Goal: Information Seeking & Learning: Learn about a topic

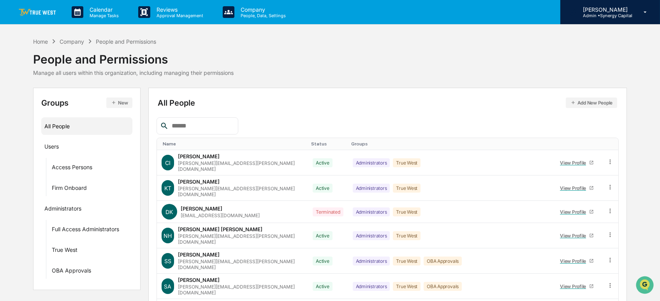
click at [603, 14] on p "Admin • Synergy Capital" at bounding box center [605, 15] width 56 height 5
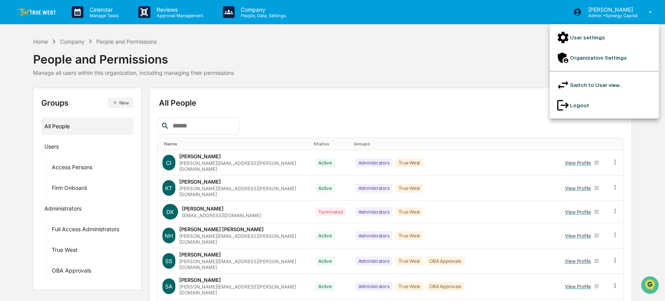
click at [586, 38] on li "User settings" at bounding box center [604, 37] width 109 height 20
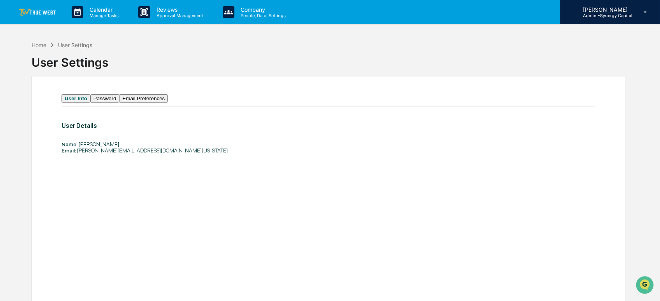
click at [599, 16] on p "Admin • Synergy Capital" at bounding box center [605, 15] width 56 height 5
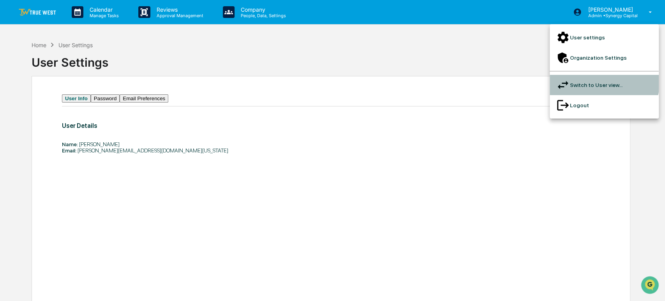
click at [600, 75] on li "Switch to User view..." at bounding box center [604, 85] width 109 height 20
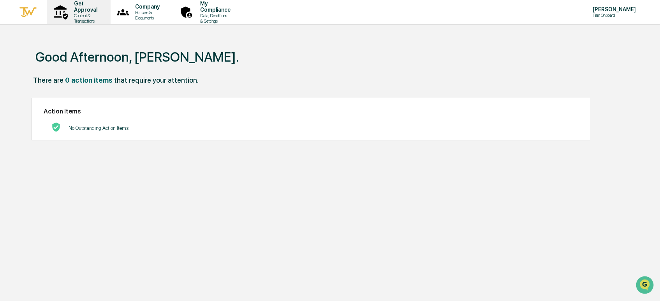
click at [79, 13] on p "Content & Transactions" at bounding box center [85, 18] width 34 height 11
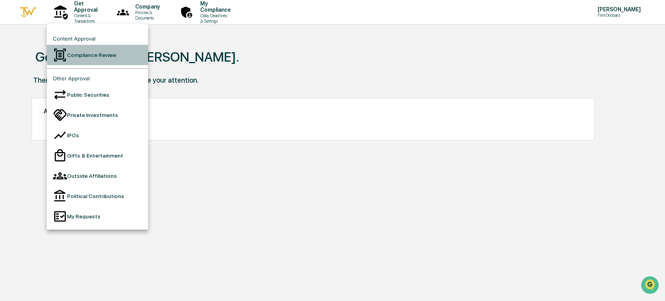
click at [100, 53] on li "Compliance Review" at bounding box center [97, 55] width 101 height 20
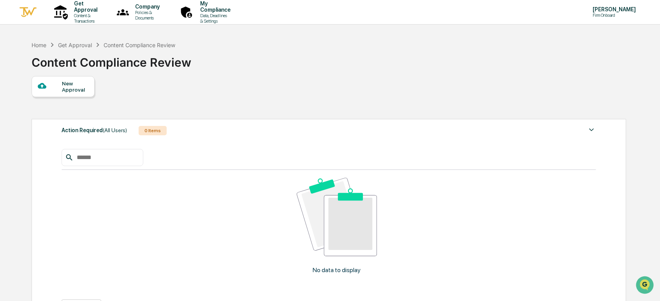
click at [69, 81] on div "New Approval" at bounding box center [75, 86] width 26 height 12
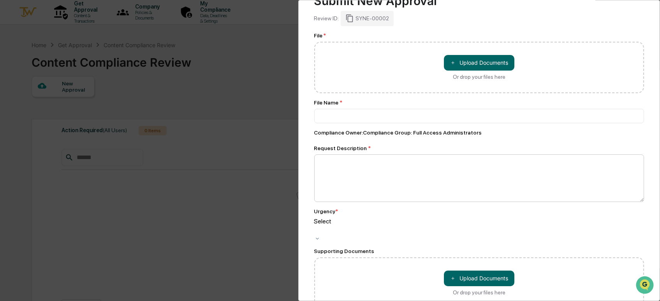
scroll to position [69, 0]
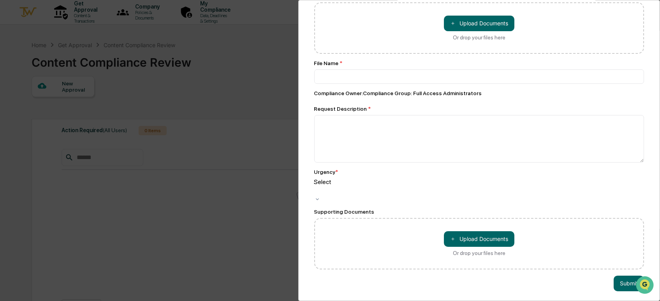
click at [316, 186] on div at bounding box center [315, 190] width 1 height 9
click at [311, 170] on div "Compliance Review Submit New Approval Submit New Approval Review ID: SYNE-00002…" at bounding box center [479, 150] width 362 height 301
click at [625, 275] on button "Submit" at bounding box center [629, 283] width 30 height 16
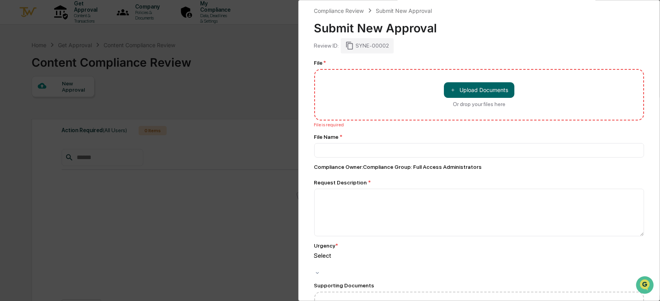
scroll to position [0, 0]
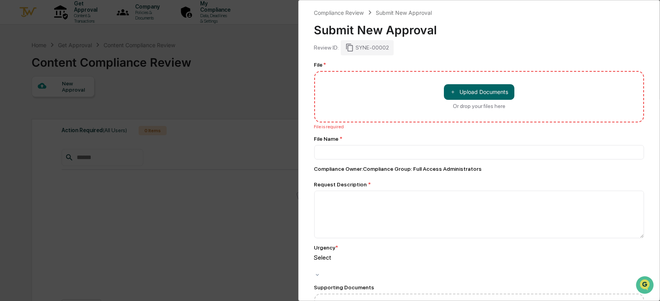
click at [279, 71] on div "Compliance Review Submit New Approval Submit New Approval Review ID: SYNE-00002…" at bounding box center [330, 150] width 660 height 301
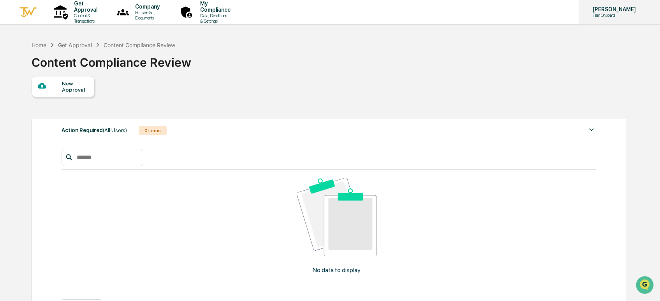
click at [612, 13] on p "Firm Onboard" at bounding box center [613, 14] width 53 height 5
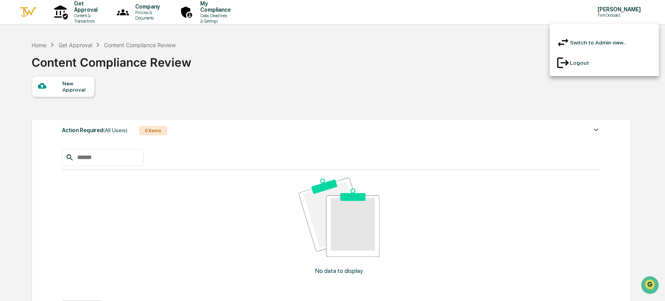
click at [616, 41] on li "Switch to Admin view..." at bounding box center [604, 42] width 109 height 20
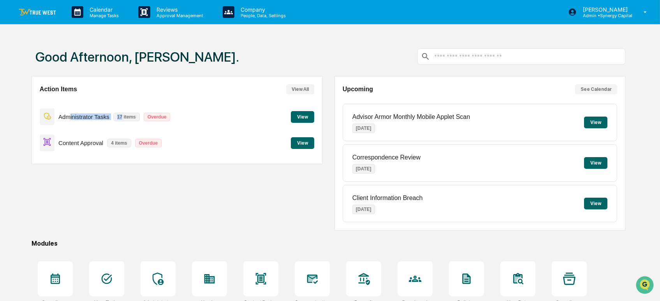
drag, startPoint x: 69, startPoint y: 115, endPoint x: 124, endPoint y: 118, distance: 55.0
click at [122, 115] on div "Administrator Tasks 17 items Overdue" at bounding box center [107, 117] width 135 height 18
click at [302, 142] on button "View" at bounding box center [302, 143] width 23 height 12
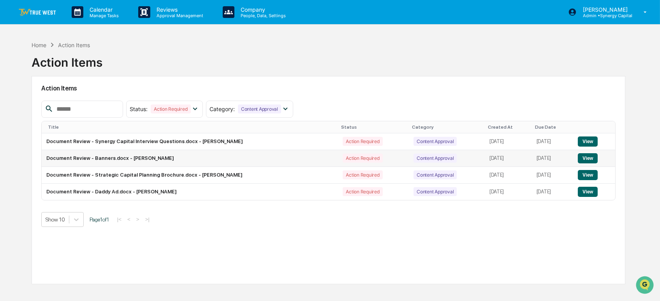
click at [592, 157] on button "View" at bounding box center [588, 158] width 20 height 10
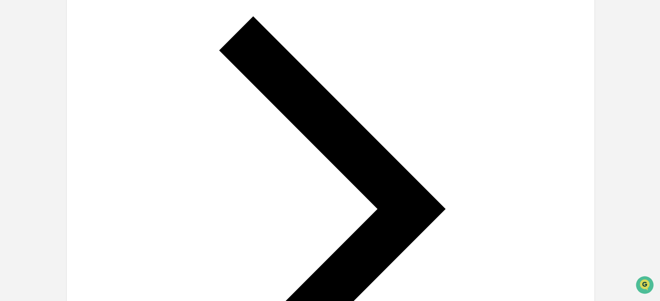
scroll to position [303, 0]
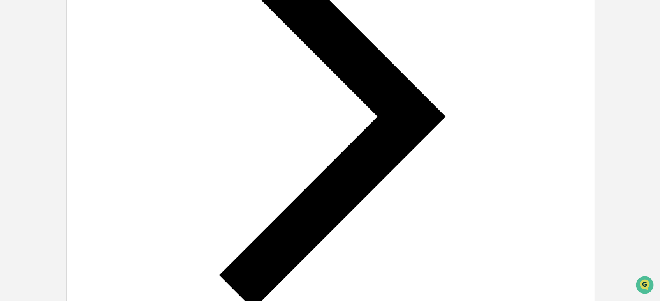
drag, startPoint x: 125, startPoint y: 113, endPoint x: 281, endPoint y: 109, distance: 155.9
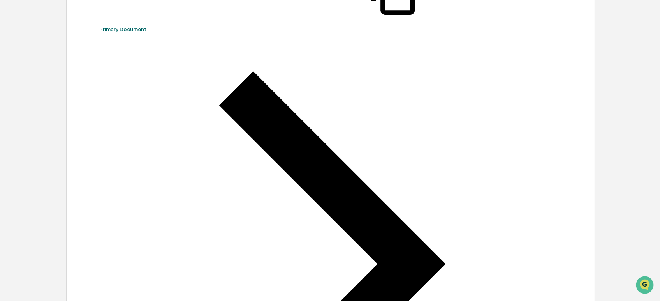
scroll to position [0, 0]
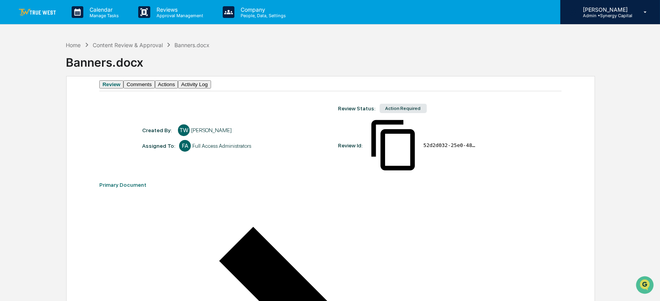
click at [611, 13] on p "Admin • Synergy Capital" at bounding box center [605, 15] width 56 height 5
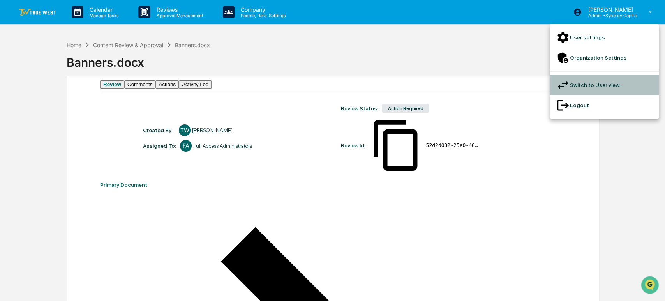
click at [599, 75] on li "Switch to User view..." at bounding box center [604, 85] width 109 height 20
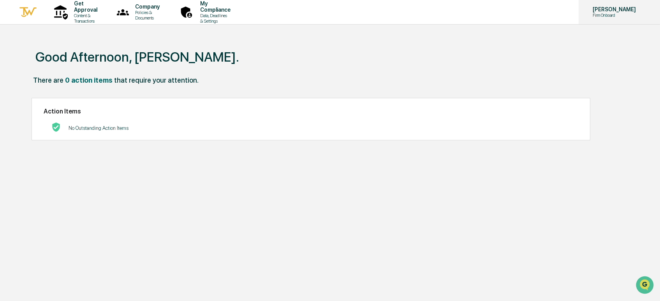
click at [606, 12] on p "[PERSON_NAME]" at bounding box center [613, 9] width 53 height 6
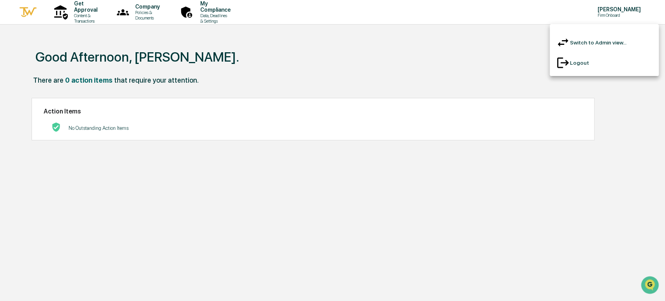
click at [326, 66] on div at bounding box center [332, 150] width 665 height 301
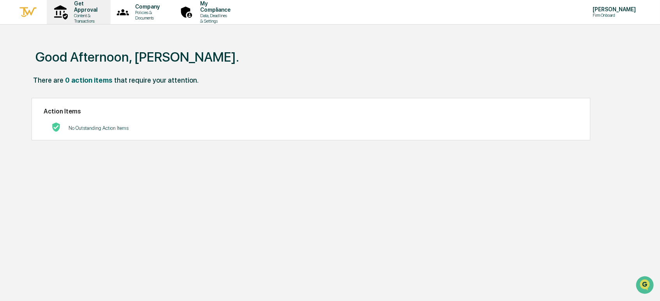
click at [94, 14] on p "Content & Transactions" at bounding box center [85, 18] width 34 height 11
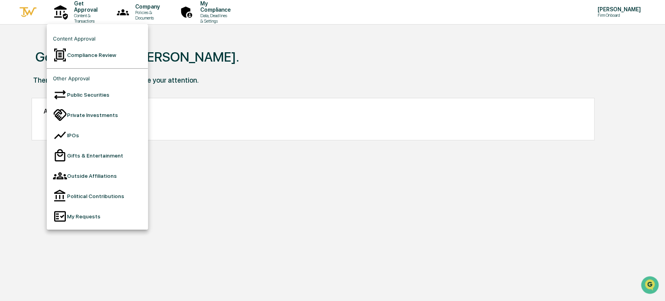
click at [160, 11] on div at bounding box center [332, 150] width 665 height 301
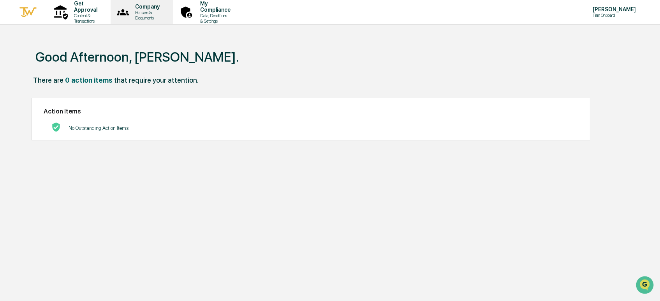
click at [164, 10] on p "Company" at bounding box center [146, 7] width 35 height 6
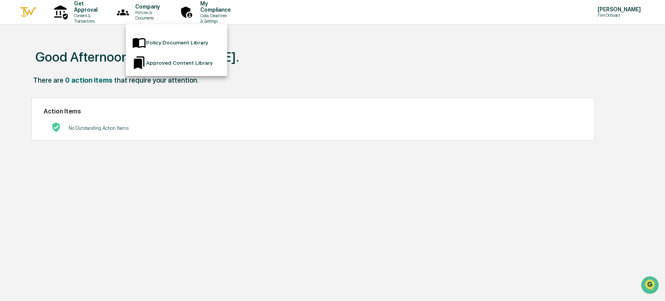
click at [174, 40] on li "Policy Document Library" at bounding box center [176, 42] width 101 height 20
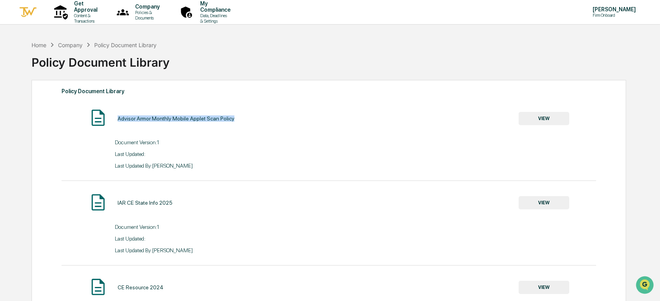
drag, startPoint x: 118, startPoint y: 120, endPoint x: 252, endPoint y: 123, distance: 134.4
click at [252, 123] on div "Advisor Armor Monthly Mobile Applet Scan Policy VIEW" at bounding box center [329, 118] width 535 height 21
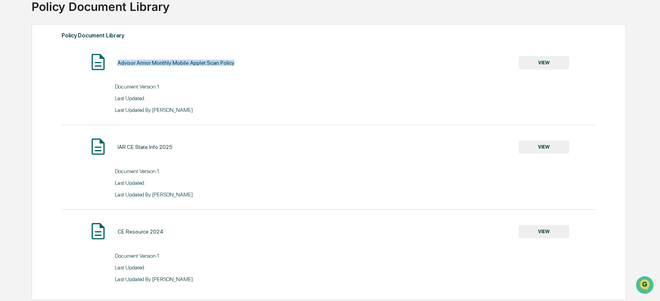
scroll to position [62, 0]
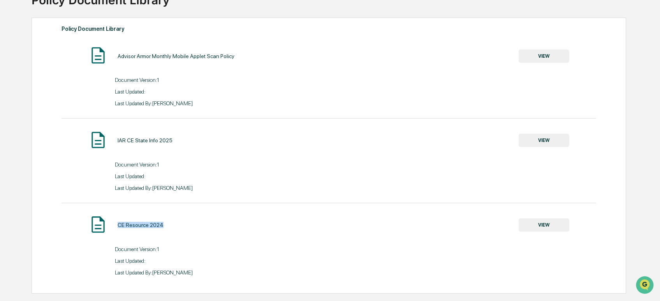
drag, startPoint x: 167, startPoint y: 226, endPoint x: 115, endPoint y: 228, distance: 52.3
click at [115, 228] on div "CE Resource 2024 VIEW" at bounding box center [329, 225] width 535 height 21
click at [248, 233] on div "CE Resource 2024 VIEW" at bounding box center [329, 225] width 535 height 21
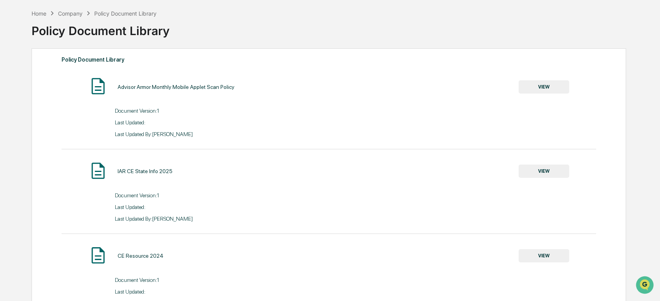
scroll to position [0, 0]
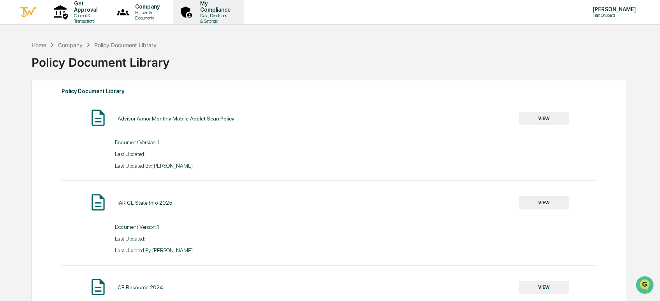
click at [234, 12] on p "My Compliance" at bounding box center [214, 6] width 41 height 12
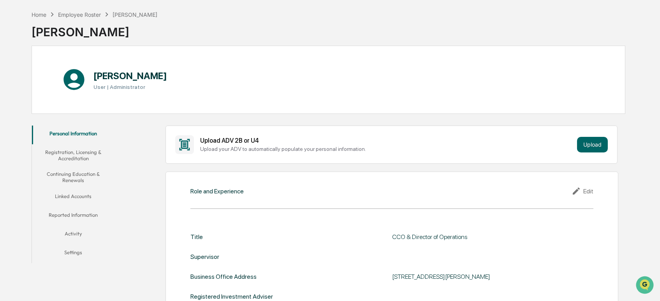
scroll to position [43, 0]
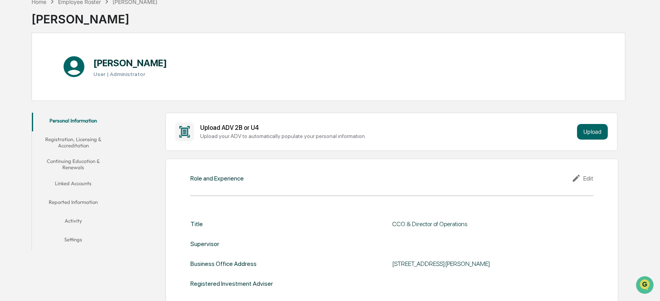
click at [80, 144] on button "Registration, Licensing & Accreditation" at bounding box center [73, 142] width 83 height 22
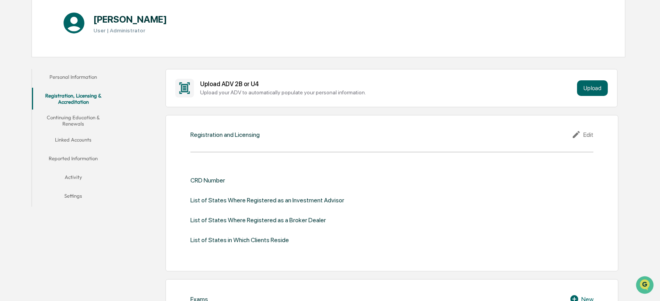
scroll to position [86, 0]
click at [79, 118] on button "Continuing Education & Renewals" at bounding box center [73, 121] width 83 height 22
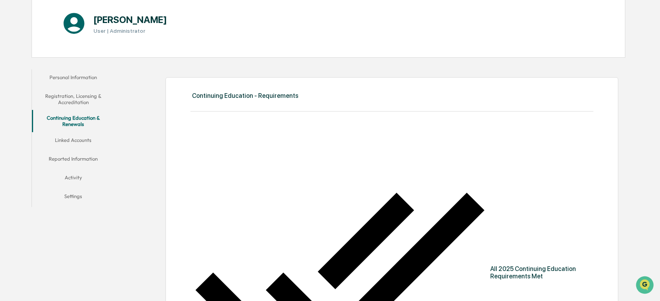
click at [78, 138] on button "Linked Accounts" at bounding box center [73, 141] width 83 height 19
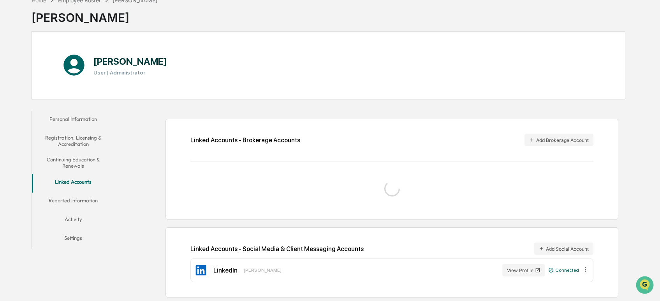
scroll to position [81, 0]
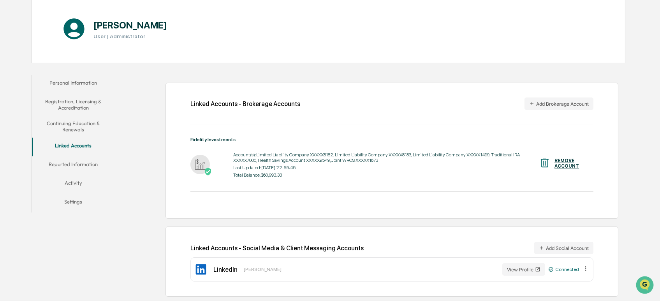
click at [78, 162] on button "Reported Information" at bounding box center [73, 165] width 83 height 19
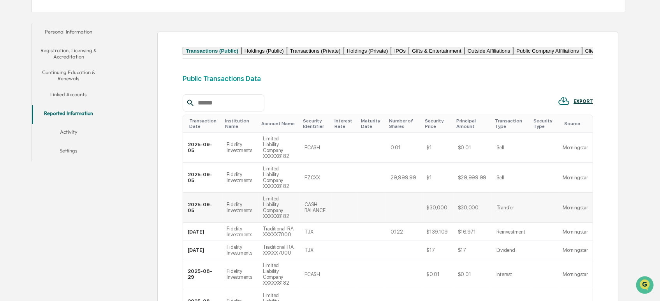
scroll to position [101, 0]
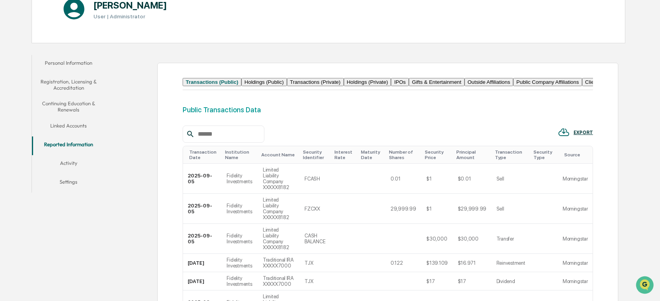
click at [74, 163] on button "Activity" at bounding box center [69, 164] width 74 height 19
